Goal: Information Seeking & Learning: Check status

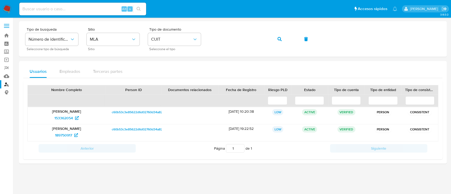
click at [85, 13] on div "Alt s" at bounding box center [82, 9] width 127 height 13
click at [90, 10] on input at bounding box center [82, 9] width 127 height 7
paste input "507091293"
click at [144, 9] on input "507091293" at bounding box center [82, 9] width 127 height 7
type input "507091293"
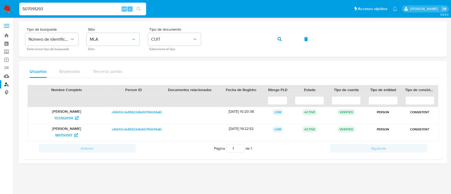
click at [137, 7] on icon "search-icon" at bounding box center [139, 9] width 4 height 4
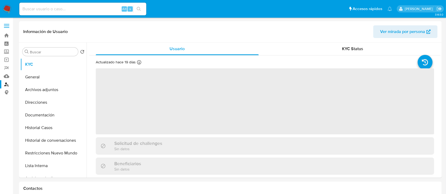
select select "10"
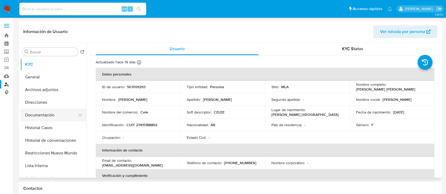
click at [61, 113] on button "Documentación" at bounding box center [51, 115] width 62 height 13
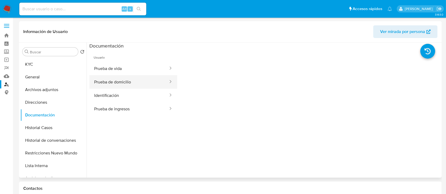
click at [122, 82] on button "Prueba de domicilio" at bounding box center [128, 81] width 79 height 13
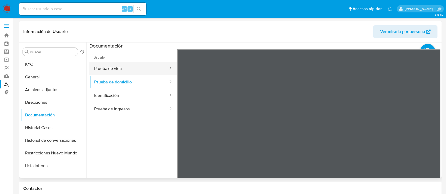
click at [131, 70] on button "Prueba de vida" at bounding box center [128, 68] width 79 height 13
click at [4, 84] on link "Buscador de personas" at bounding box center [31, 84] width 63 height 8
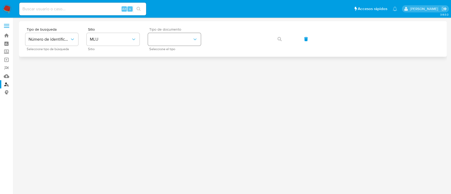
click at [179, 41] on button "identificationType" at bounding box center [174, 39] width 53 height 13
click at [120, 45] on button "MLU" at bounding box center [113, 39] width 53 height 13
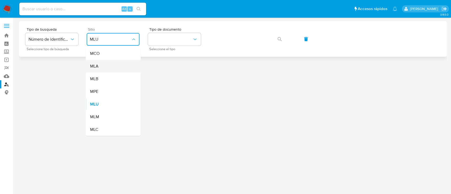
click at [120, 66] on div "MLA" at bounding box center [111, 66] width 43 height 13
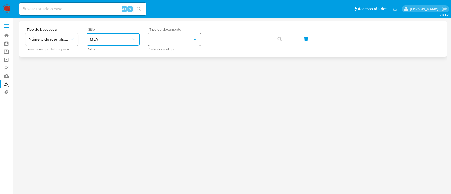
click at [176, 35] on button "identificationType" at bounding box center [174, 39] width 53 height 13
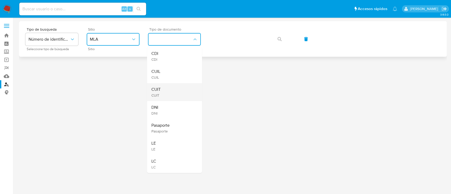
click at [170, 90] on div "CUIT CUIT" at bounding box center [172, 92] width 43 height 18
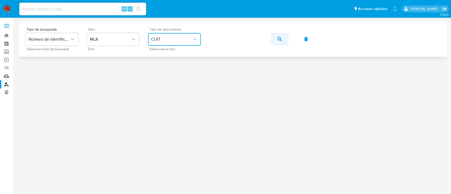
click at [276, 40] on button "button" at bounding box center [280, 39] width 18 height 13
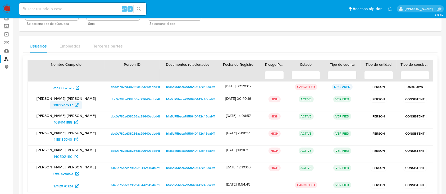
scroll to position [35, 0]
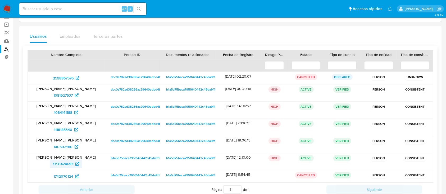
click at [63, 164] on span "1750424693" at bounding box center [63, 164] width 20 height 8
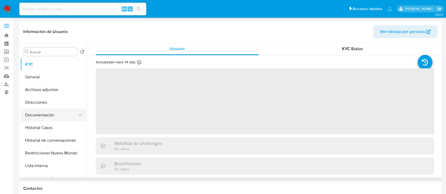
click at [32, 114] on button "Documentación" at bounding box center [51, 115] width 62 height 13
select select "10"
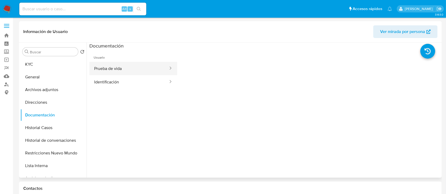
click at [131, 70] on button "Prueba de vida" at bounding box center [128, 68] width 79 height 13
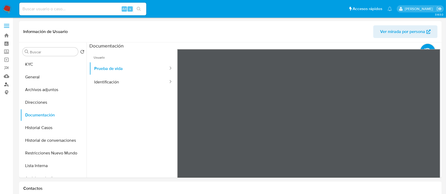
click at [9, 86] on link "Buscador de personas" at bounding box center [31, 84] width 63 height 8
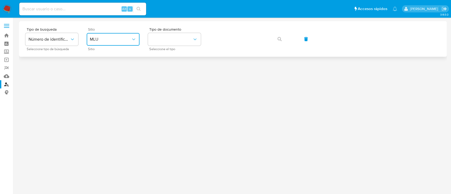
click at [128, 33] on button "MLU" at bounding box center [113, 39] width 53 height 13
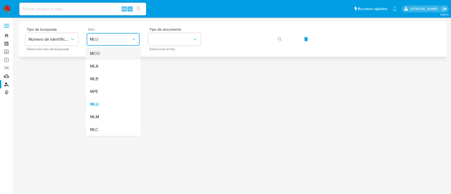
click at [121, 58] on div "MCO" at bounding box center [111, 53] width 43 height 13
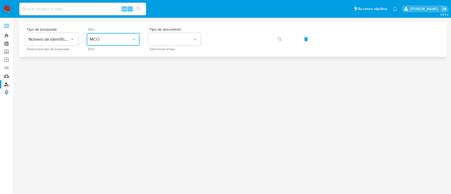
click at [123, 44] on button "MCO" at bounding box center [113, 39] width 53 height 13
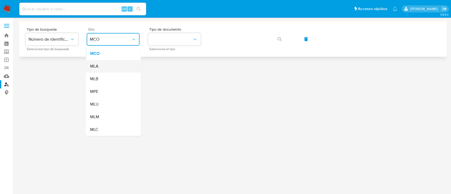
click at [114, 67] on div "MLA" at bounding box center [111, 66] width 43 height 13
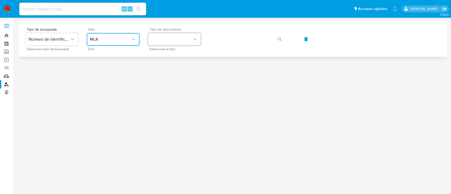
click at [156, 45] on button "identificationType" at bounding box center [174, 39] width 53 height 13
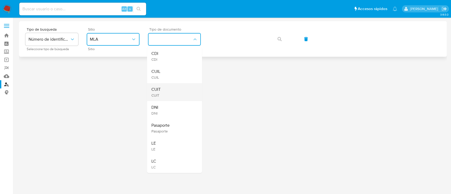
click at [157, 86] on div "CUIT CUIT" at bounding box center [172, 92] width 43 height 18
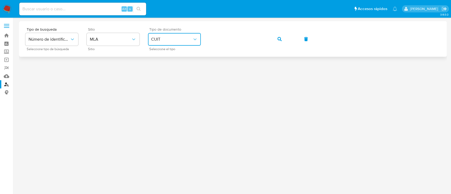
drag, startPoint x: 280, startPoint y: 41, endPoint x: 255, endPoint y: 57, distance: 29.6
click at [280, 41] on span "button" at bounding box center [280, 39] width 4 height 12
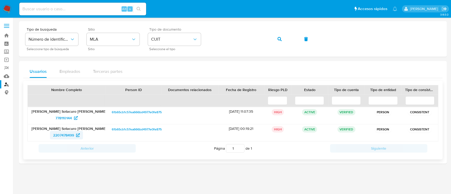
click at [75, 135] on span "2207478499" at bounding box center [66, 135] width 27 height 8
click at [278, 39] on icon "button" at bounding box center [280, 39] width 4 height 4
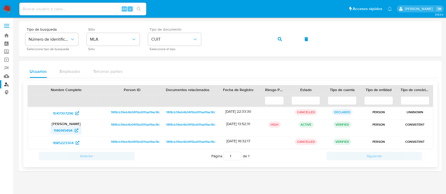
click at [73, 130] on span "1146145494" at bounding box center [66, 130] width 25 height 8
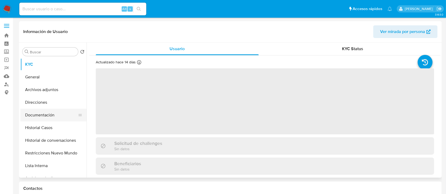
click at [57, 115] on button "Documentación" at bounding box center [51, 115] width 62 height 13
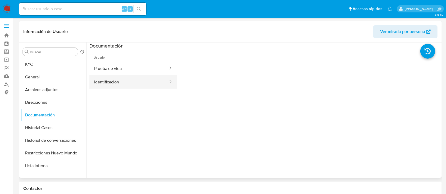
click at [131, 84] on button "Identificación" at bounding box center [128, 81] width 79 height 13
select select "10"
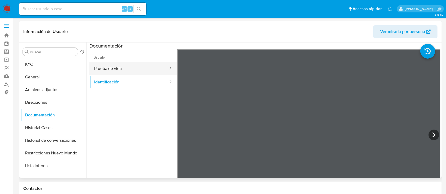
click at [122, 67] on button "Prueba de vida" at bounding box center [128, 68] width 79 height 13
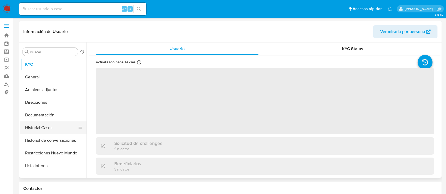
select select "10"
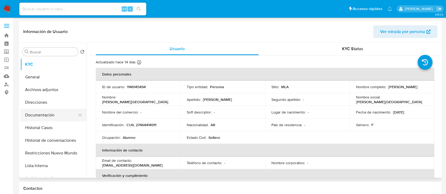
click at [53, 114] on button "Documentación" at bounding box center [51, 115] width 62 height 13
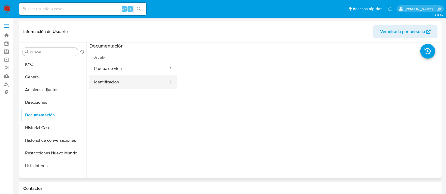
click at [136, 81] on button "Identificación" at bounding box center [128, 81] width 79 height 13
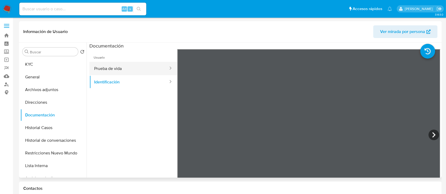
click at [146, 73] on button "Prueba de vida" at bounding box center [128, 68] width 79 height 13
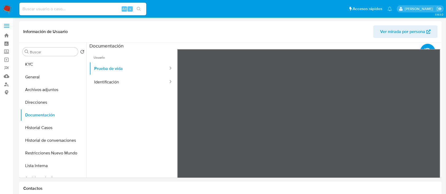
click at [102, 13] on div "Alt s" at bounding box center [82, 9] width 127 height 13
click at [103, 8] on input at bounding box center [82, 9] width 127 height 7
paste input "219911082"
type input "219911082"
click at [138, 8] on icon "search-icon" at bounding box center [139, 9] width 4 height 4
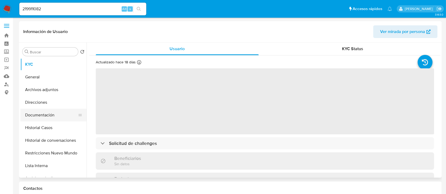
click at [52, 116] on button "Documentación" at bounding box center [51, 115] width 62 height 13
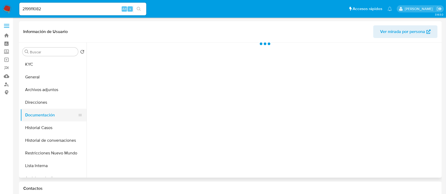
select select "10"
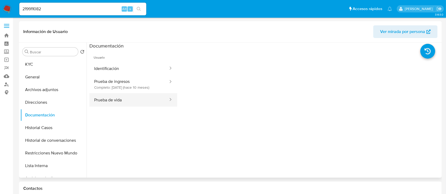
click at [115, 96] on button "Prueba de vida" at bounding box center [128, 99] width 79 height 13
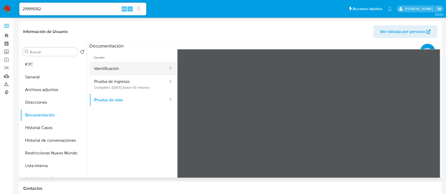
click at [117, 71] on button "Identificación" at bounding box center [128, 68] width 79 height 13
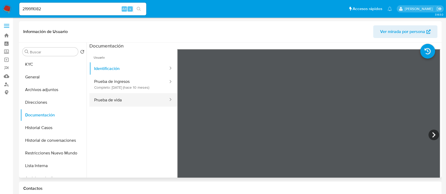
drag, startPoint x: 331, startPoint y: 106, endPoint x: 137, endPoint y: 95, distance: 194.0
click at [148, 83] on button "Prueba de ingresos Completo: 08/12/2024 (hace 10 meses)" at bounding box center [128, 84] width 79 height 18
click at [127, 102] on button "Prueba de vida" at bounding box center [128, 99] width 79 height 13
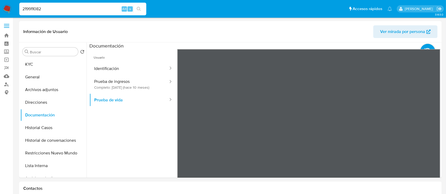
click at [98, 7] on input "219911082" at bounding box center [82, 9] width 127 height 7
paste input "y9GGvk4FdcwH2lufcZm1Rs60"
type input "y9GGvk4FdcwH2lufcZm1Rs60"
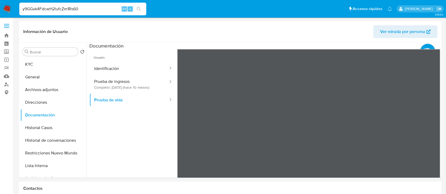
click at [140, 9] on icon "search-icon" at bounding box center [139, 9] width 4 height 4
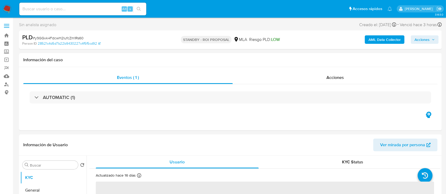
select select "10"
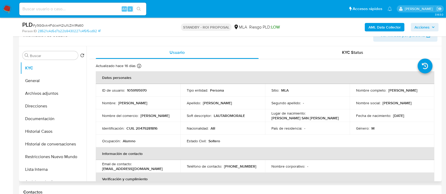
scroll to position [141, 0]
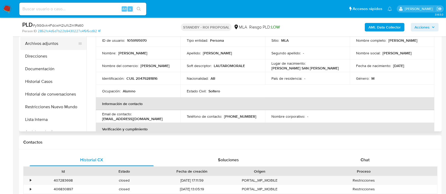
click at [56, 46] on button "Archivos adjuntos" at bounding box center [51, 43] width 62 height 13
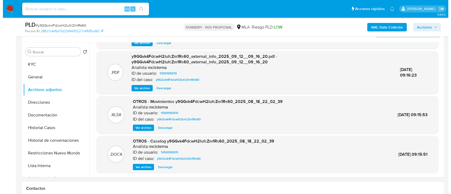
scroll to position [106, 0]
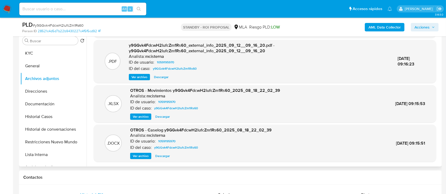
click at [140, 154] on span "Ver archivo" at bounding box center [141, 156] width 16 height 5
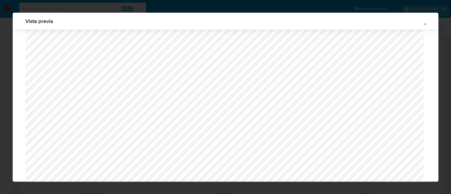
scroll to position [236, 0]
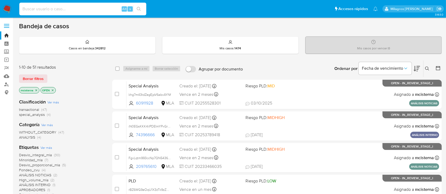
click at [103, 9] on input at bounding box center [82, 9] width 127 height 7
paste input "BBB0h4gTr8oElnf9GbANjgVt"
type input "BBB0h4gTr8oElnf9GbANjgVt"
click at [140, 7] on icon "search-icon" at bounding box center [139, 9] width 4 height 4
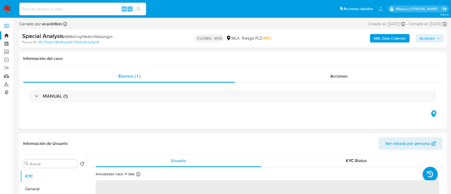
select select "10"
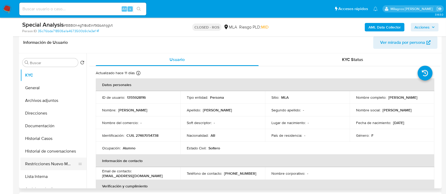
scroll to position [106, 0]
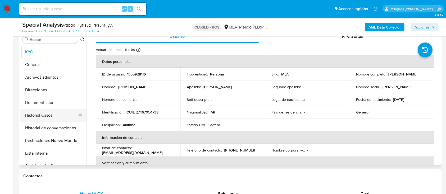
click at [40, 114] on button "Historial Casos" at bounding box center [51, 115] width 62 height 13
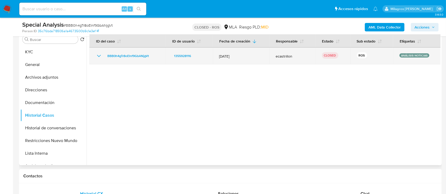
click at [96, 53] on icon "Mostrar/Ocultar" at bounding box center [99, 56] width 6 height 6
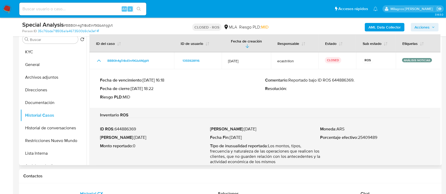
click at [343, 78] on p "Comentario : Reportado bajo ID ROS 644886369." at bounding box center [347, 80] width 165 height 5
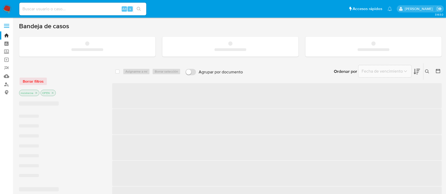
click at [96, 7] on input at bounding box center [82, 9] width 127 height 7
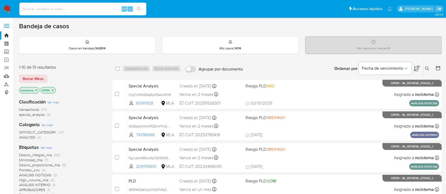
paste input "bXBXY9e5N8K9eENqBrx2Xi0I"
type input "bXBXY9e5N8K9eENqBrx2Xi0I"
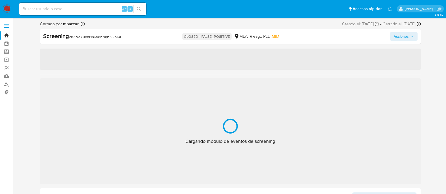
select select "10"
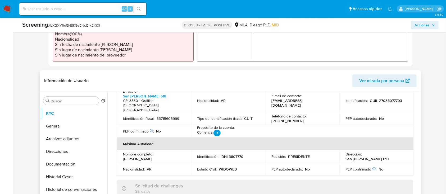
scroll to position [211, 0]
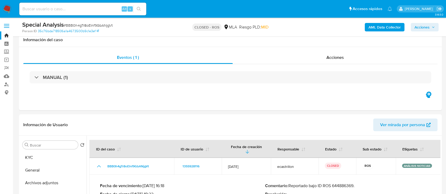
select select "10"
click at [89, 9] on input at bounding box center [82, 9] width 127 height 7
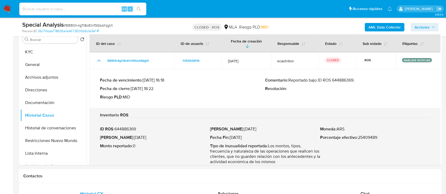
paste input "fGWJFFYt1ipC01U58kqtgilj"
type input "fGWJFFYt1ipC01U58kqtgilj"
click at [140, 8] on icon "search-icon" at bounding box center [139, 9] width 4 height 4
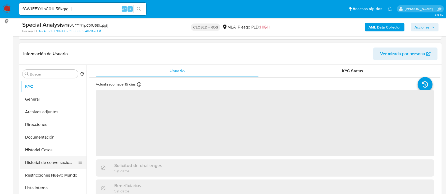
select select "10"
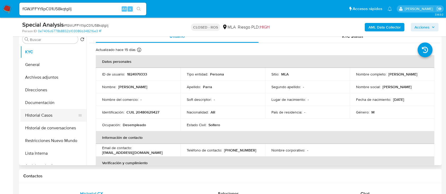
click at [51, 112] on button "Historial Casos" at bounding box center [51, 115] width 62 height 13
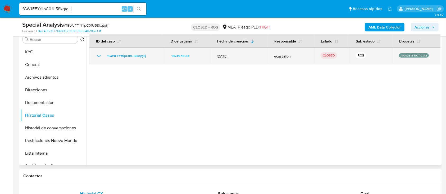
click at [97, 53] on icon "Mostrar/Ocultar" at bounding box center [99, 56] width 6 height 6
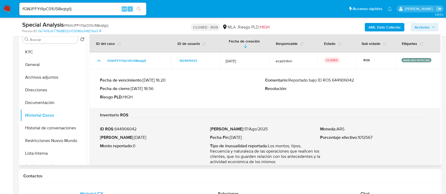
click at [357, 78] on p "Comentario : Reportado bajo ID ROS 644906042" at bounding box center [347, 80] width 165 height 5
click at [350, 78] on p "Comentario : Reportado bajo ID ROS 644906042" at bounding box center [347, 80] width 165 height 5
click at [78, 6] on input "fGWJFFYt1ipC01U58kqtgilj" at bounding box center [82, 9] width 127 height 7
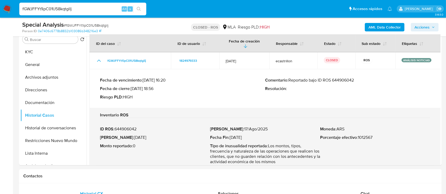
click at [78, 6] on input "fGWJFFYt1ipC01U58kqtgilj" at bounding box center [82, 9] width 127 height 7
paste input "QSZ9Me9Rn2mHeAevvNefeyTm"
type input "QSZ9Me9Rn2mHeAevvNefeyTm"
click at [137, 7] on icon "search-icon" at bounding box center [139, 9] width 4 height 4
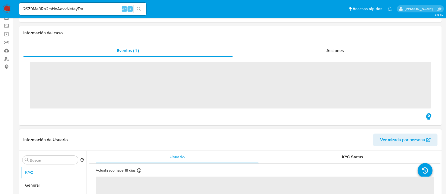
scroll to position [70, 0]
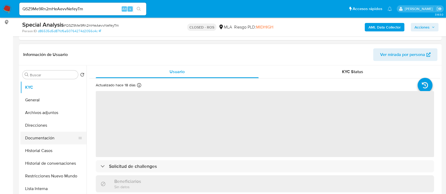
select select "10"
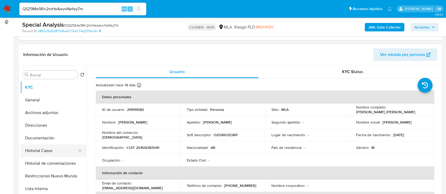
click at [45, 149] on button "Historial Casos" at bounding box center [51, 151] width 62 height 13
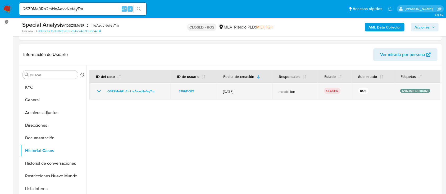
click at [99, 90] on icon "Mostrar/Ocultar" at bounding box center [99, 91] width 6 height 6
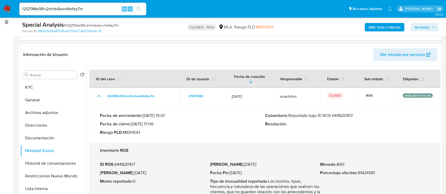
click at [343, 116] on p "Comentario : Reportado bajo ID ROS 644820107." at bounding box center [347, 115] width 165 height 5
click at [86, 6] on input "QSZ9Me9Rn2mHeAevvNefeyTm" at bounding box center [82, 9] width 127 height 7
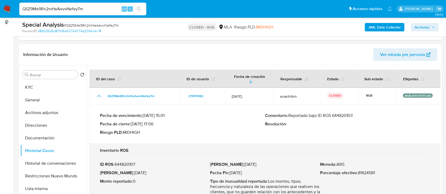
paste input "RAc0Li6cLC19gwlPw8C5PiLS"
type input "RAc0Li6cLC19gwlPw8C5PiLS"
click at [140, 12] on button "search-icon" at bounding box center [138, 8] width 11 height 7
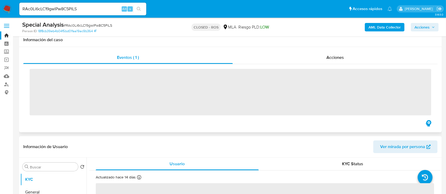
scroll to position [106, 0]
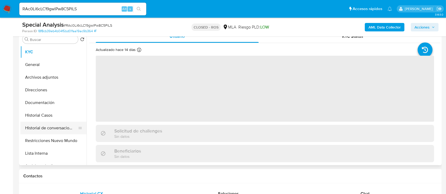
drag, startPoint x: 58, startPoint y: 114, endPoint x: 68, endPoint y: 131, distance: 20.0
click at [58, 113] on button "Historial Casos" at bounding box center [53, 115] width 66 height 13
select select "10"
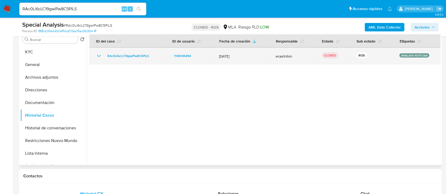
click at [100, 57] on icon "Mostrar/Ocultar" at bounding box center [99, 56] width 6 height 6
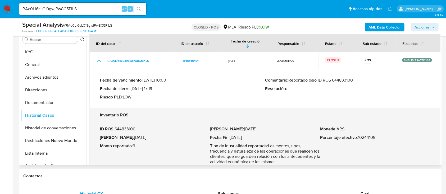
click at [341, 78] on p "Comentario : Reportado bajo ID ROS 644833100" at bounding box center [347, 80] width 165 height 5
click at [81, 8] on input "RAc0Li6cLC19gwlPw8C5PiLS" at bounding box center [82, 9] width 127 height 7
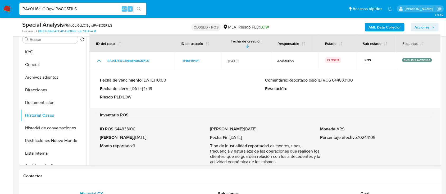
paste input "1029223073"
type input "1029223073"
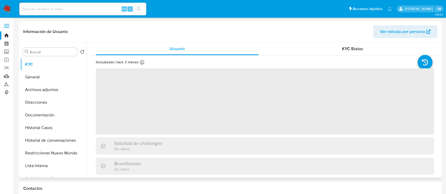
select select "10"
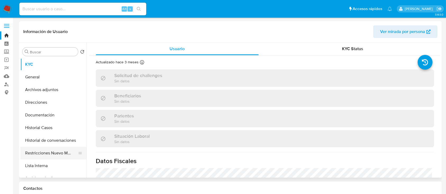
click at [63, 151] on button "Restricciones Nuevo Mundo" at bounding box center [51, 153] width 62 height 13
